Goal: Check status

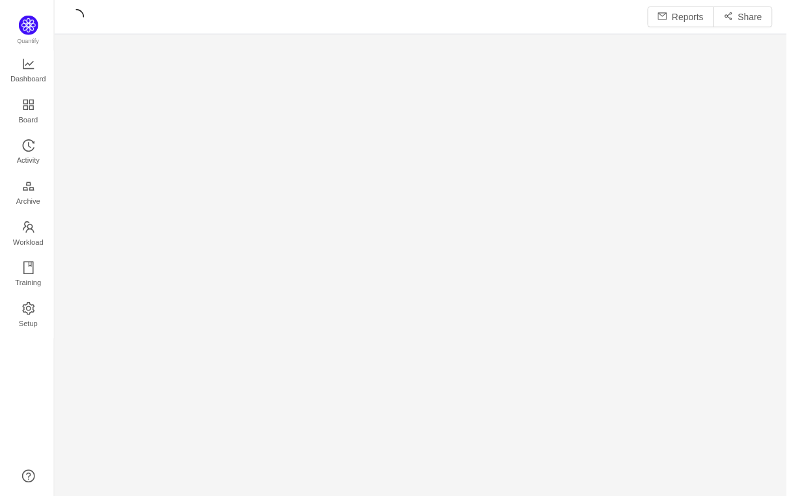
scroll to position [474, 699]
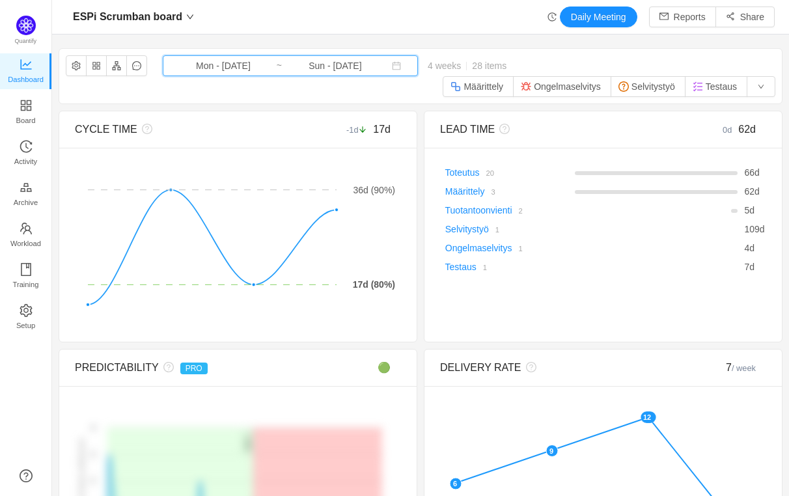
click at [238, 57] on span "Mon - [DATE] ~ Sun - [DATE]" at bounding box center [290, 65] width 255 height 21
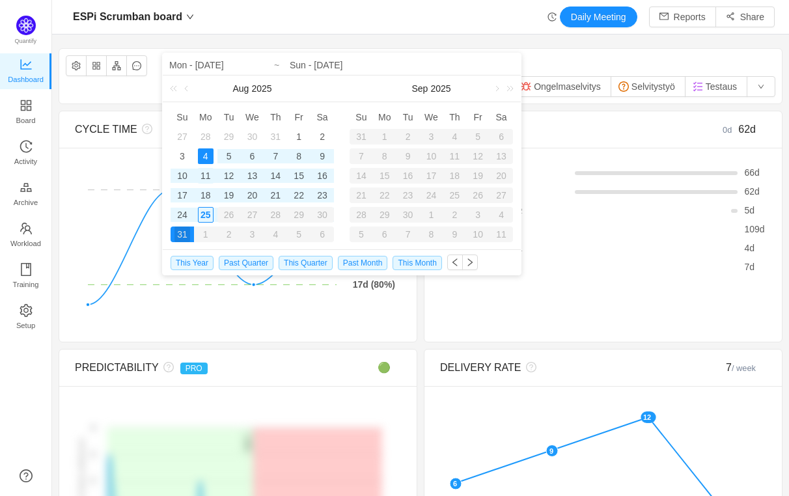
click at [204, 171] on div "11" at bounding box center [206, 176] width 16 height 16
click at [206, 215] on div "25" at bounding box center [206, 215] width 16 height 16
type input "Mon - [DATE]"
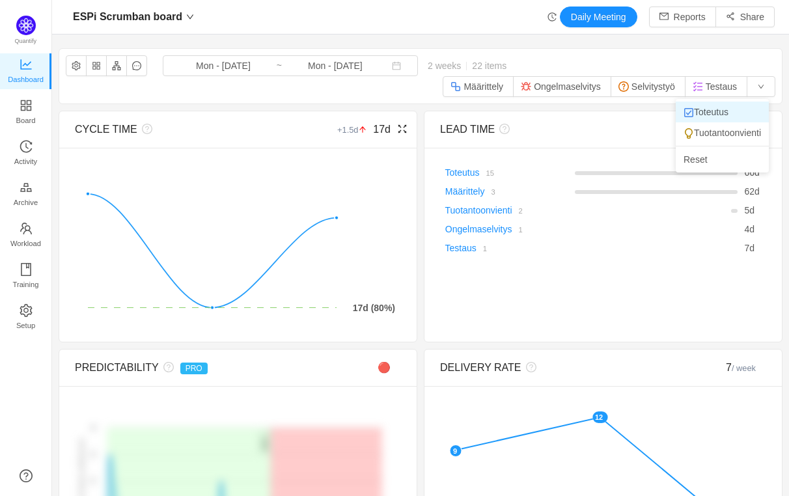
click at [746, 109] on li "Toteutus" at bounding box center [722, 112] width 93 height 21
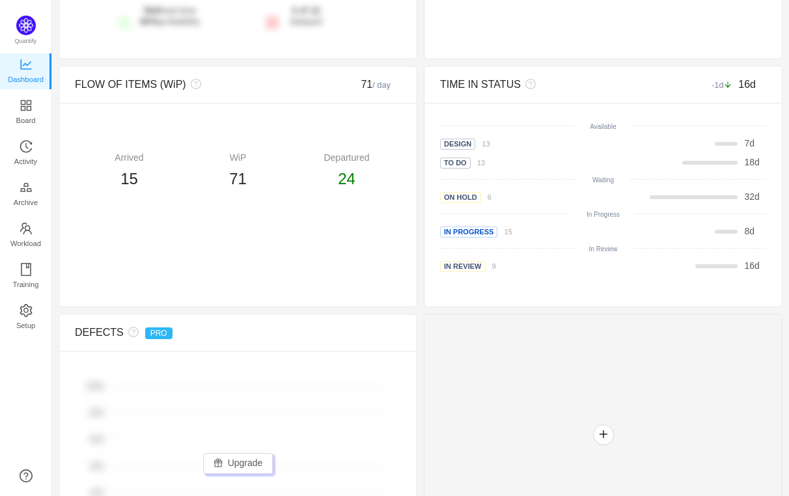
scroll to position [568, 0]
